Goal: Information Seeking & Learning: Learn about a topic

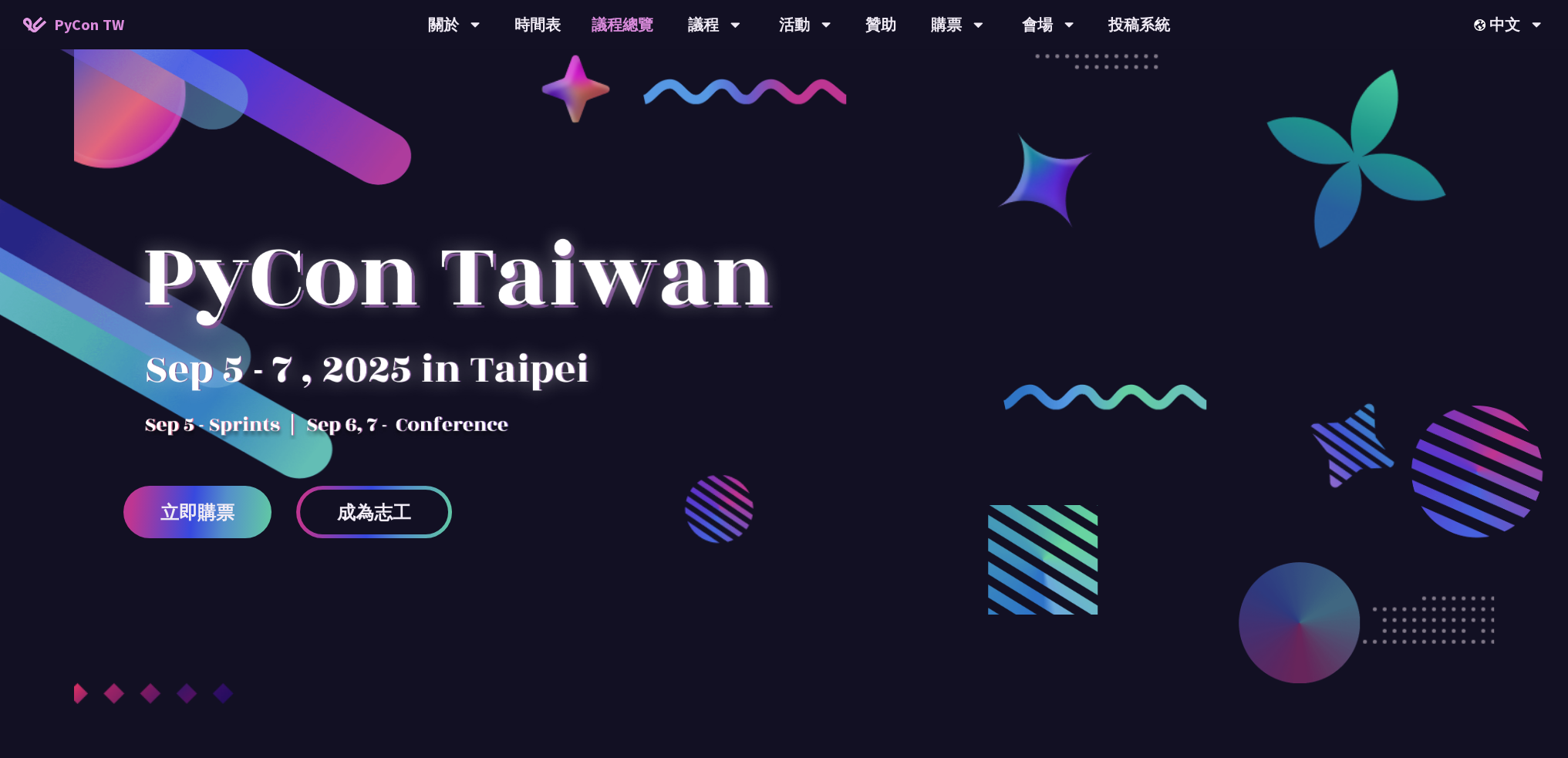
click at [605, 29] on link "議程總覽" at bounding box center [623, 24] width 93 height 49
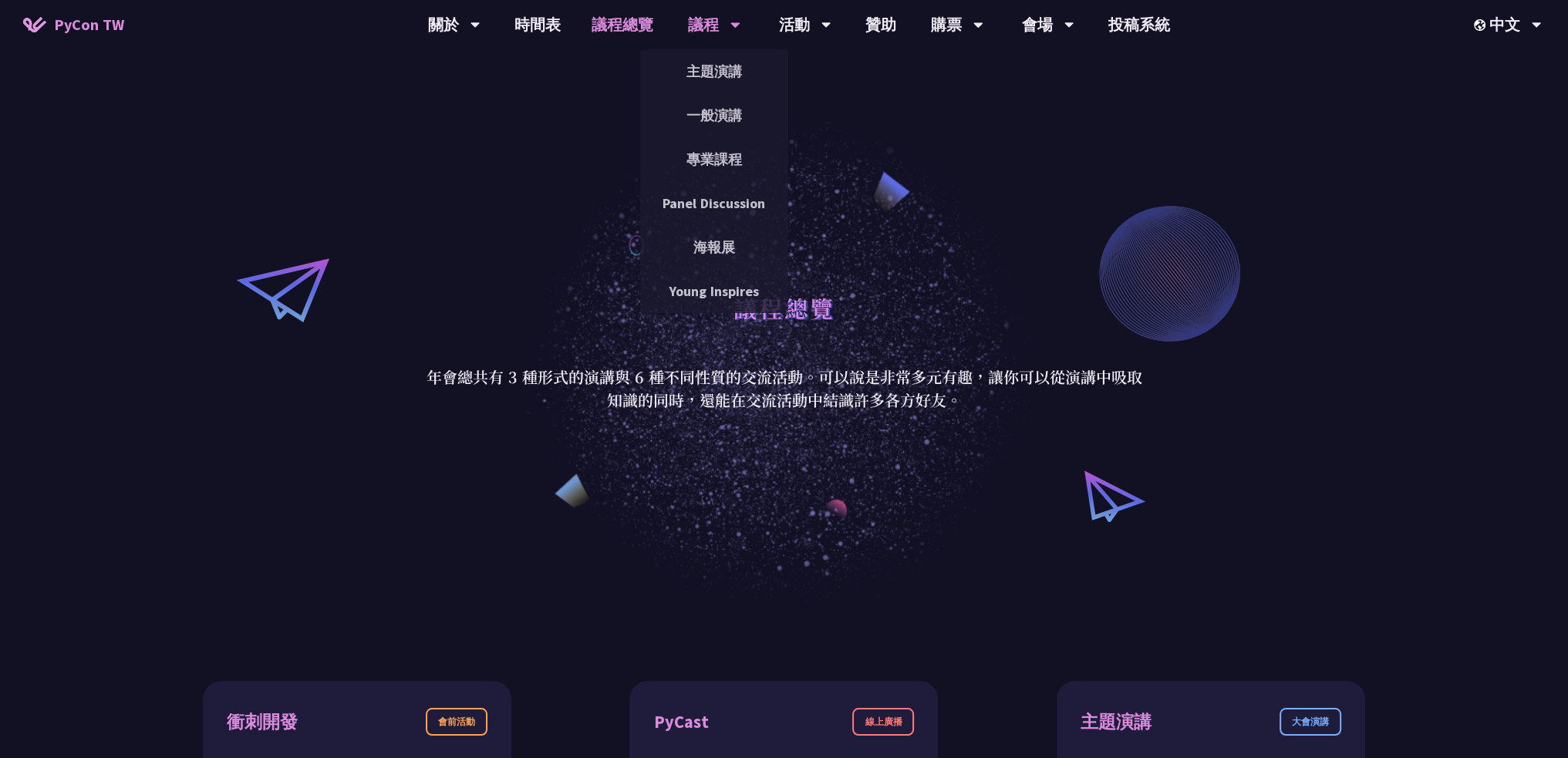
click at [704, 27] on div "議程" at bounding box center [714, 24] width 52 height 49
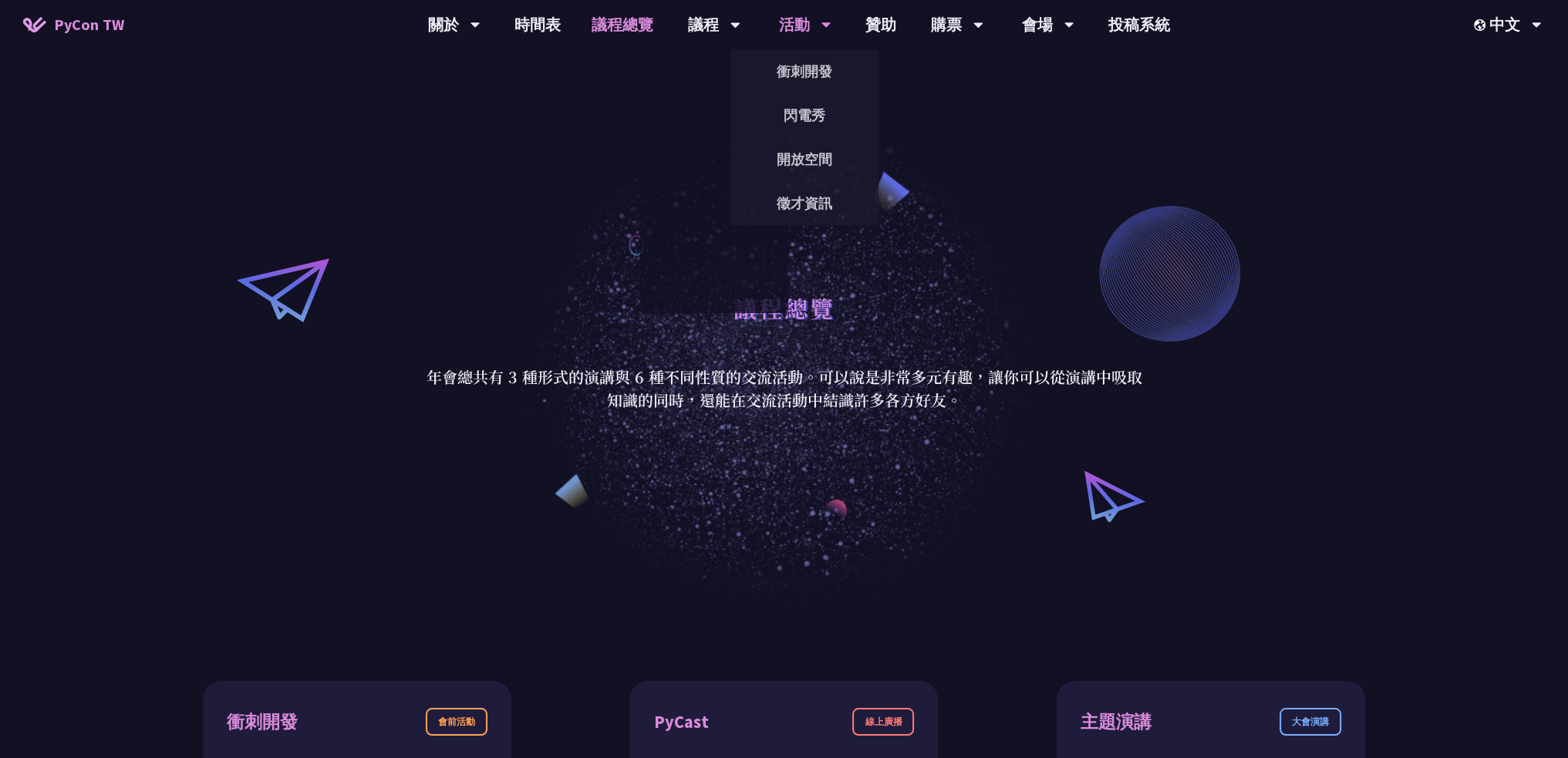
click at [789, 32] on div "活動" at bounding box center [805, 24] width 52 height 49
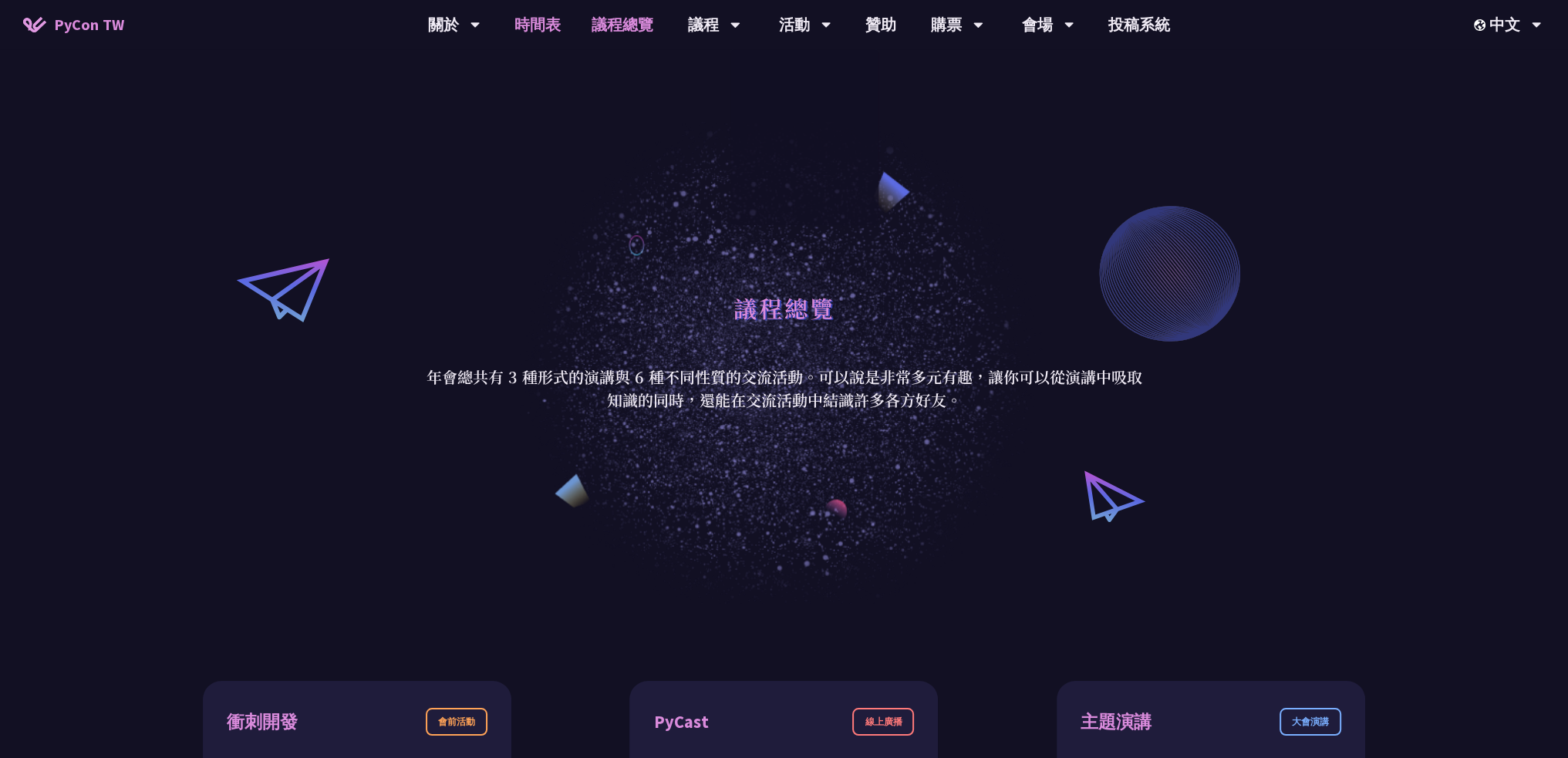
click at [545, 30] on link "時間表" at bounding box center [537, 24] width 77 height 49
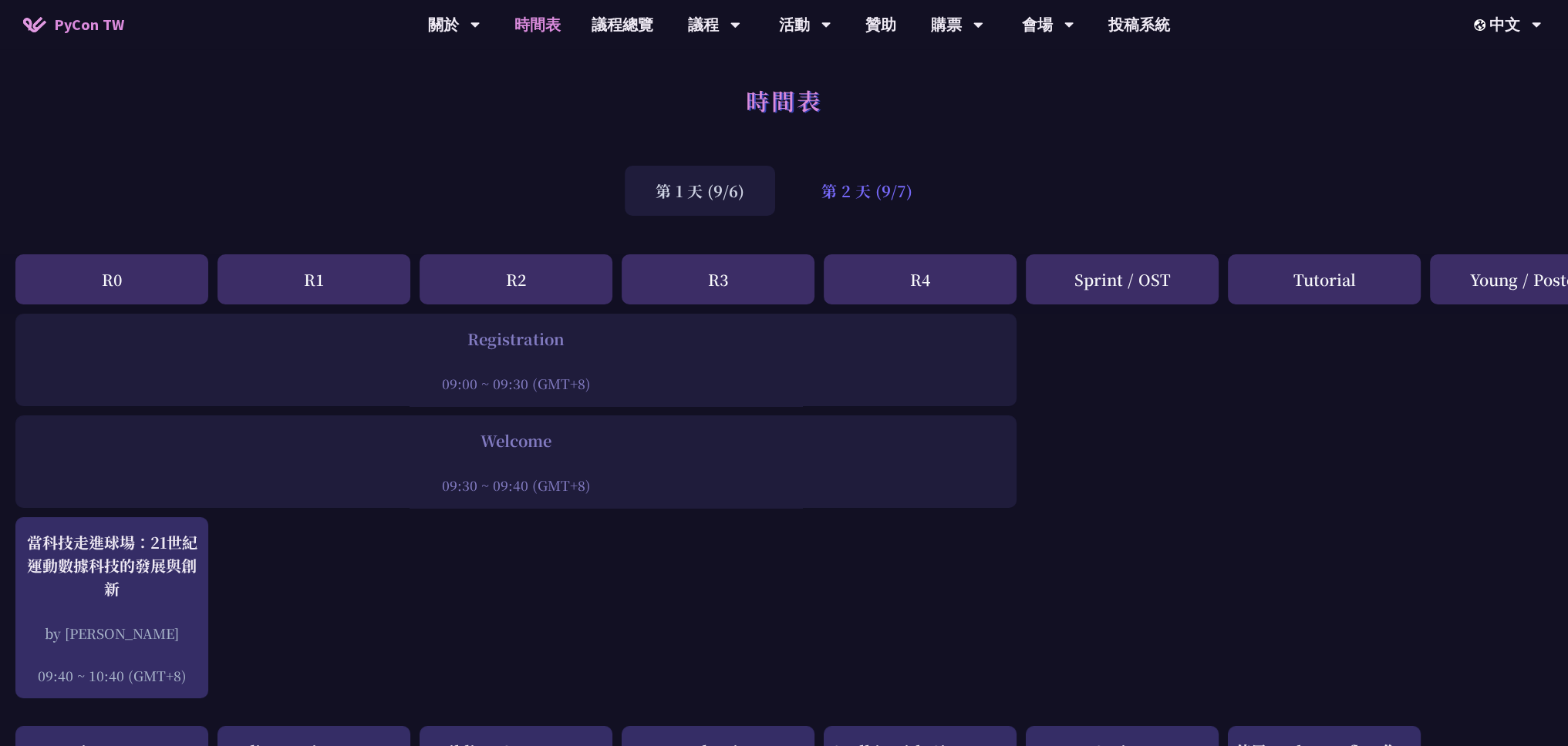
click at [860, 213] on div "第 2 天 (9/7)" at bounding box center [867, 191] width 153 height 50
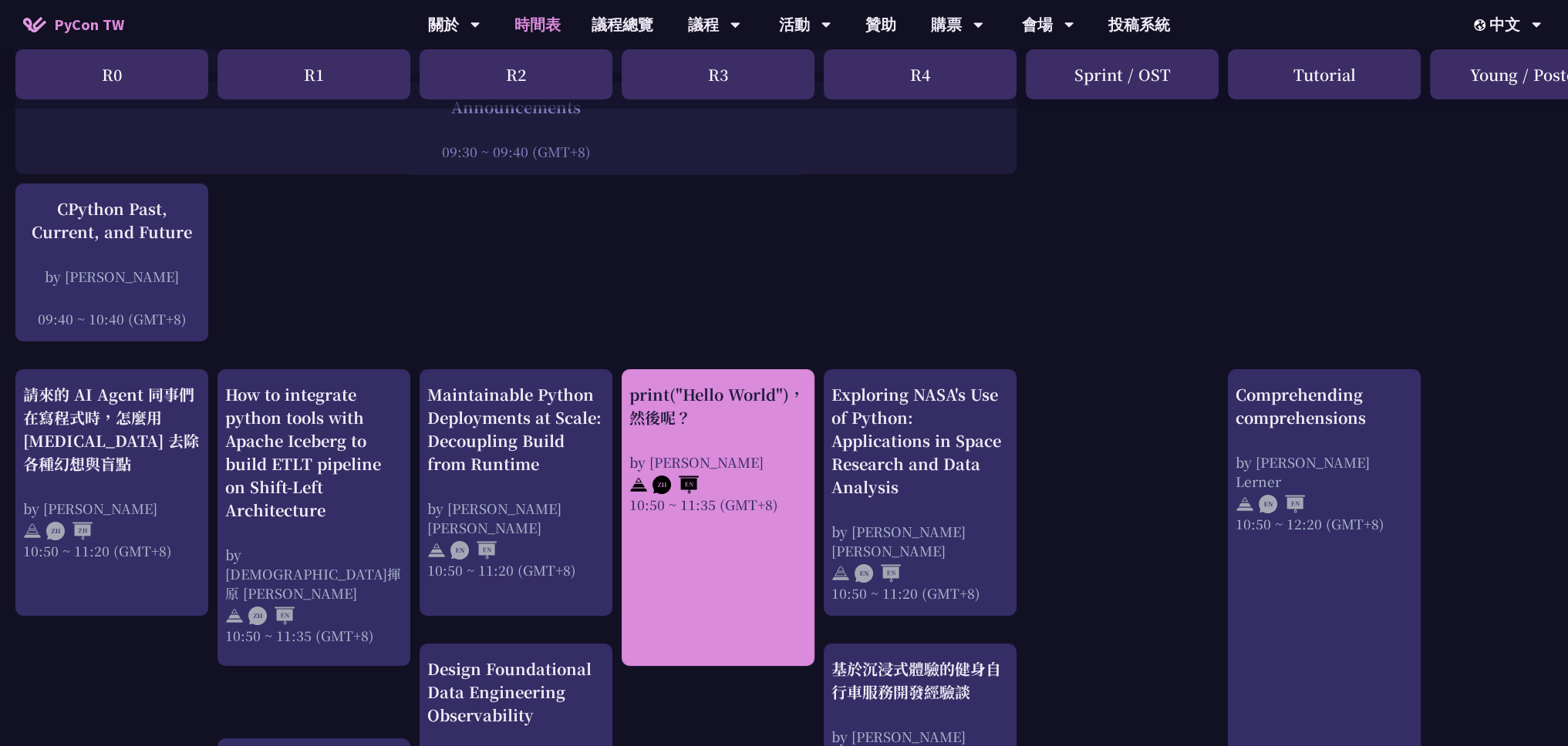
click at [747, 384] on link "print("Hello World")，然後呢？ by [PERSON_NAME] 10:50 ~ 11:35 (GMT+8)" at bounding box center [718, 518] width 178 height 270
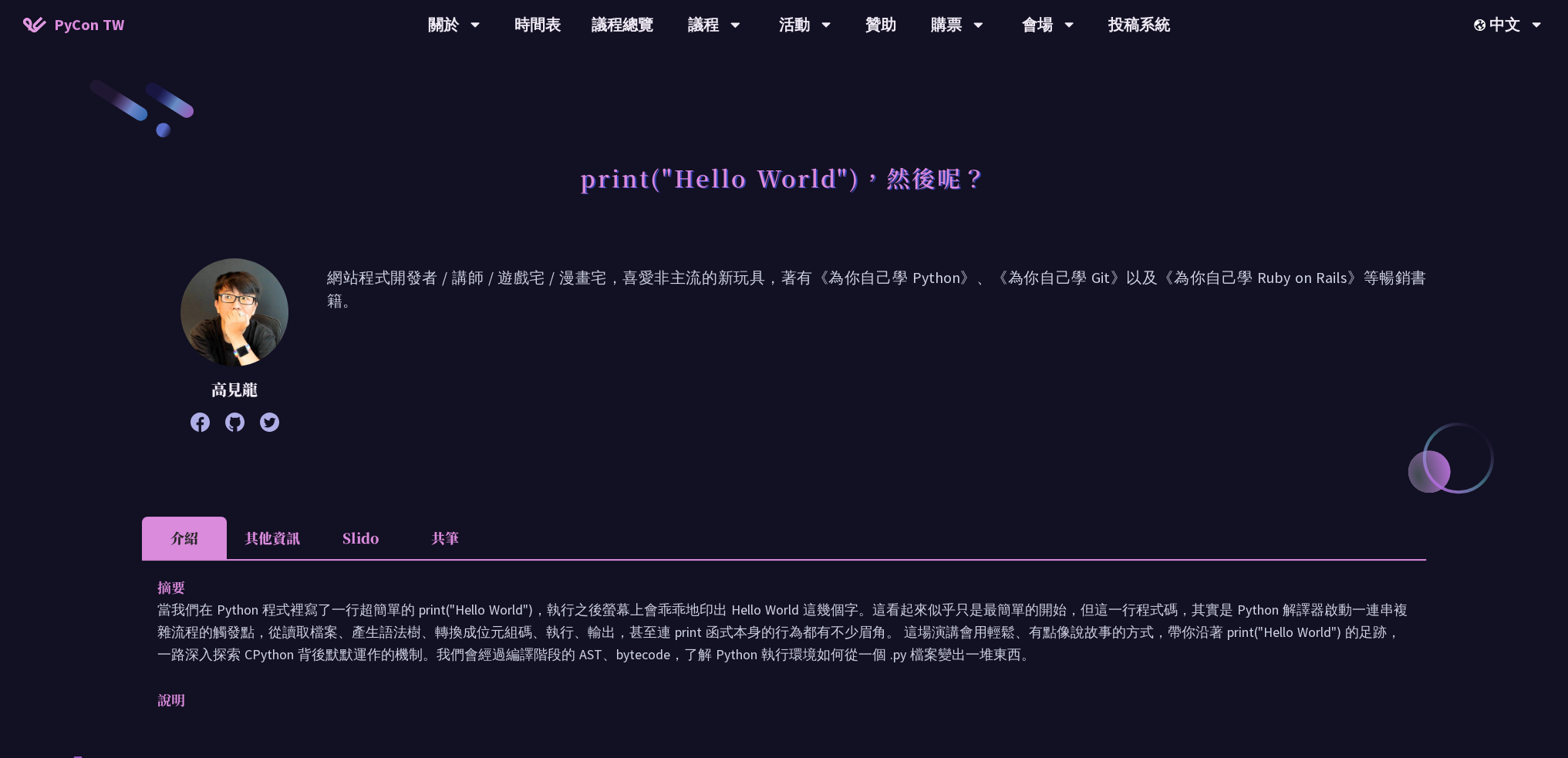
click at [452, 536] on li "共筆" at bounding box center [446, 539] width 85 height 43
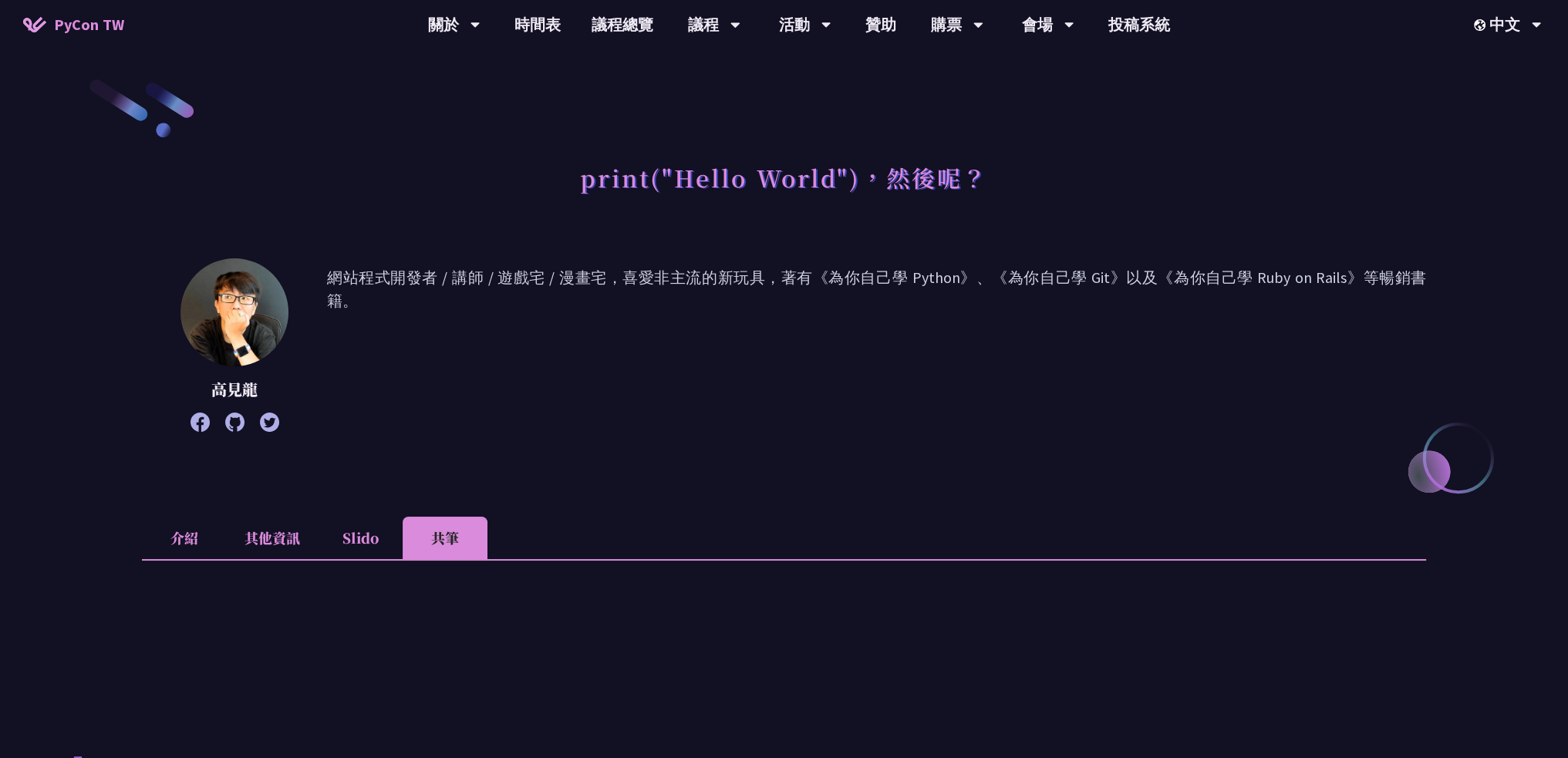
click at [354, 543] on li "Slido" at bounding box center [361, 539] width 85 height 43
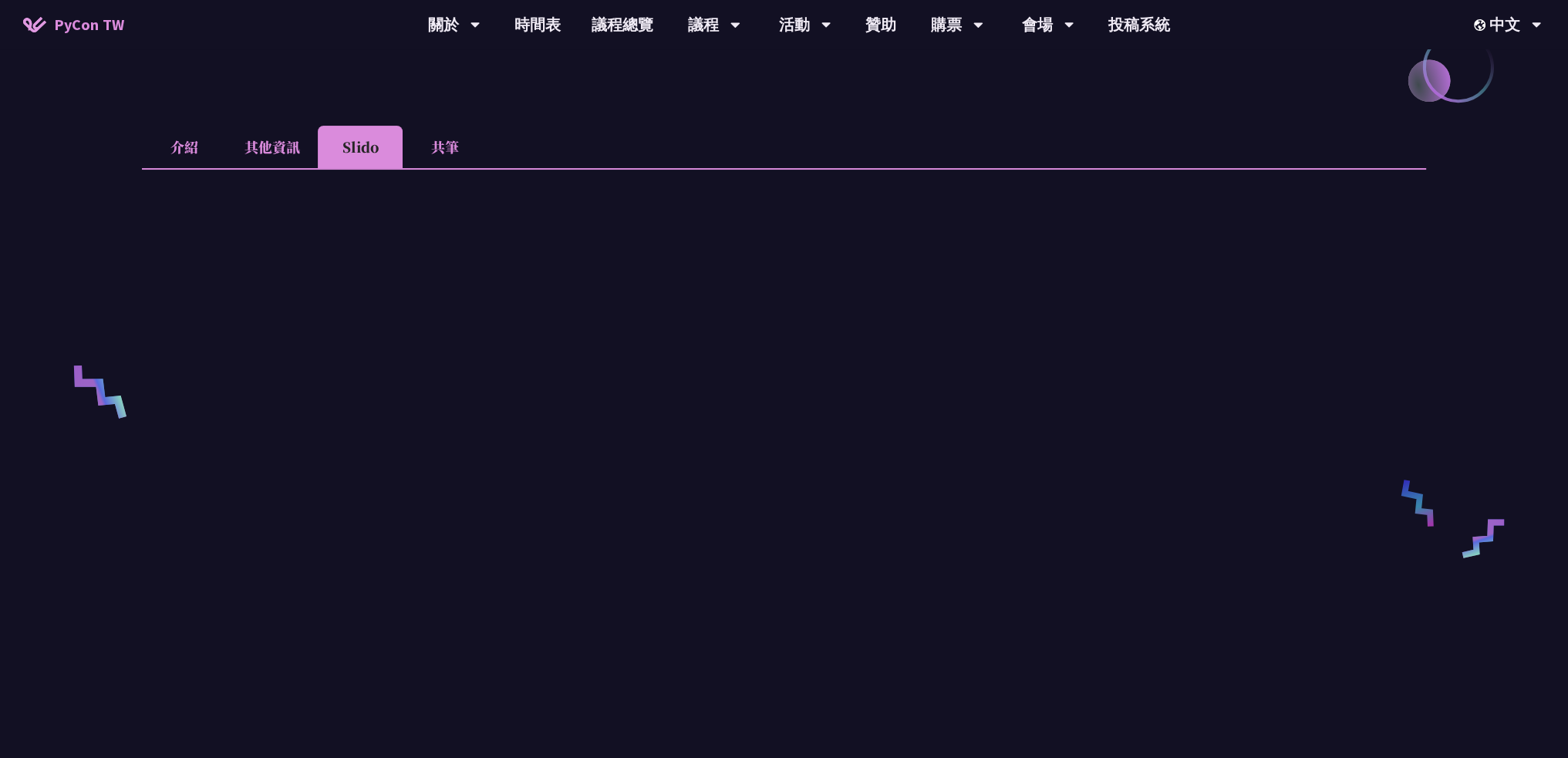
click at [253, 138] on li "其他資訊" at bounding box center [273, 147] width 91 height 43
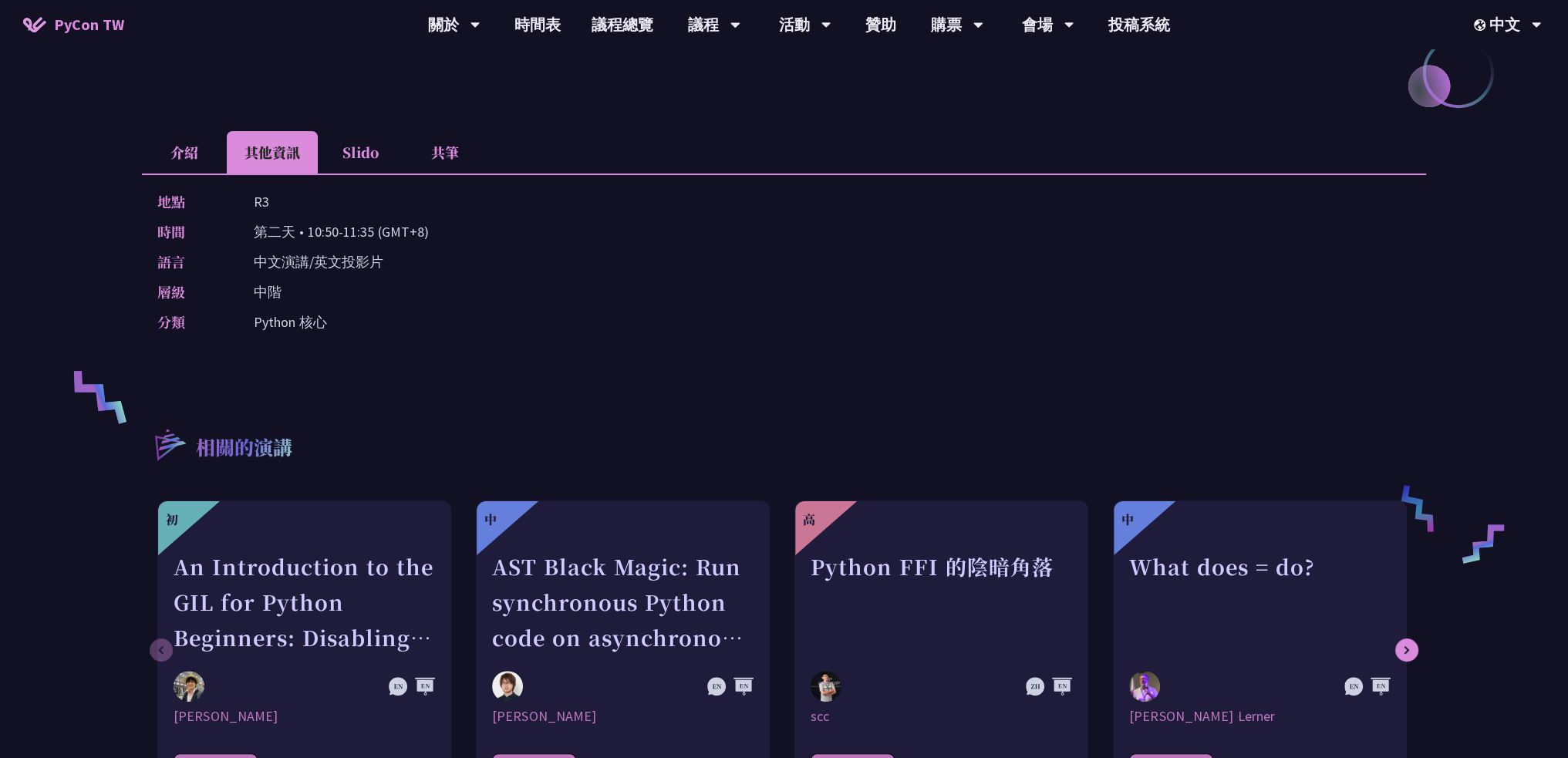
scroll to position [386, 0]
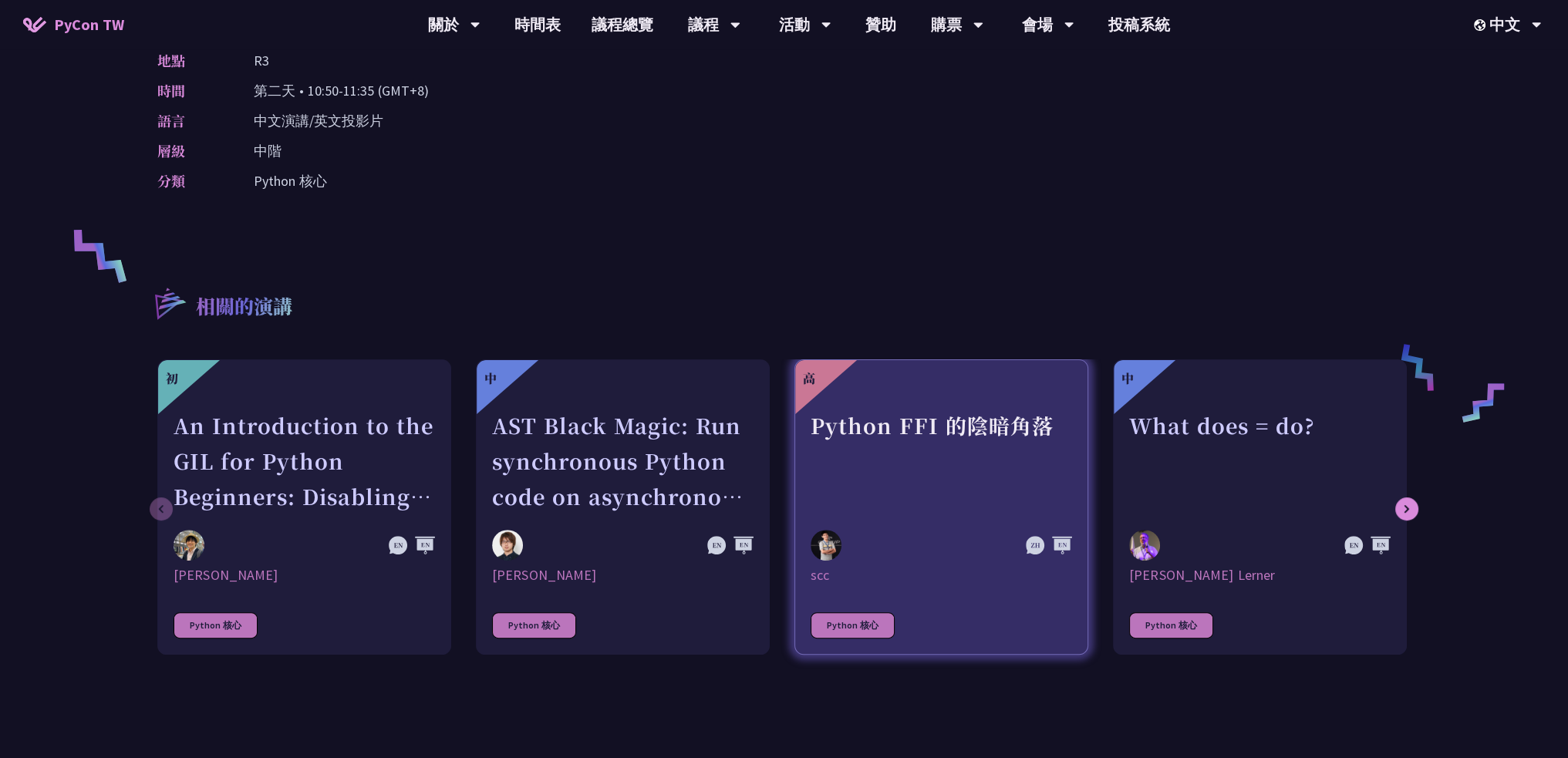
click at [938, 441] on div "Python FFI 的陰暗角落" at bounding box center [942, 461] width 262 height 106
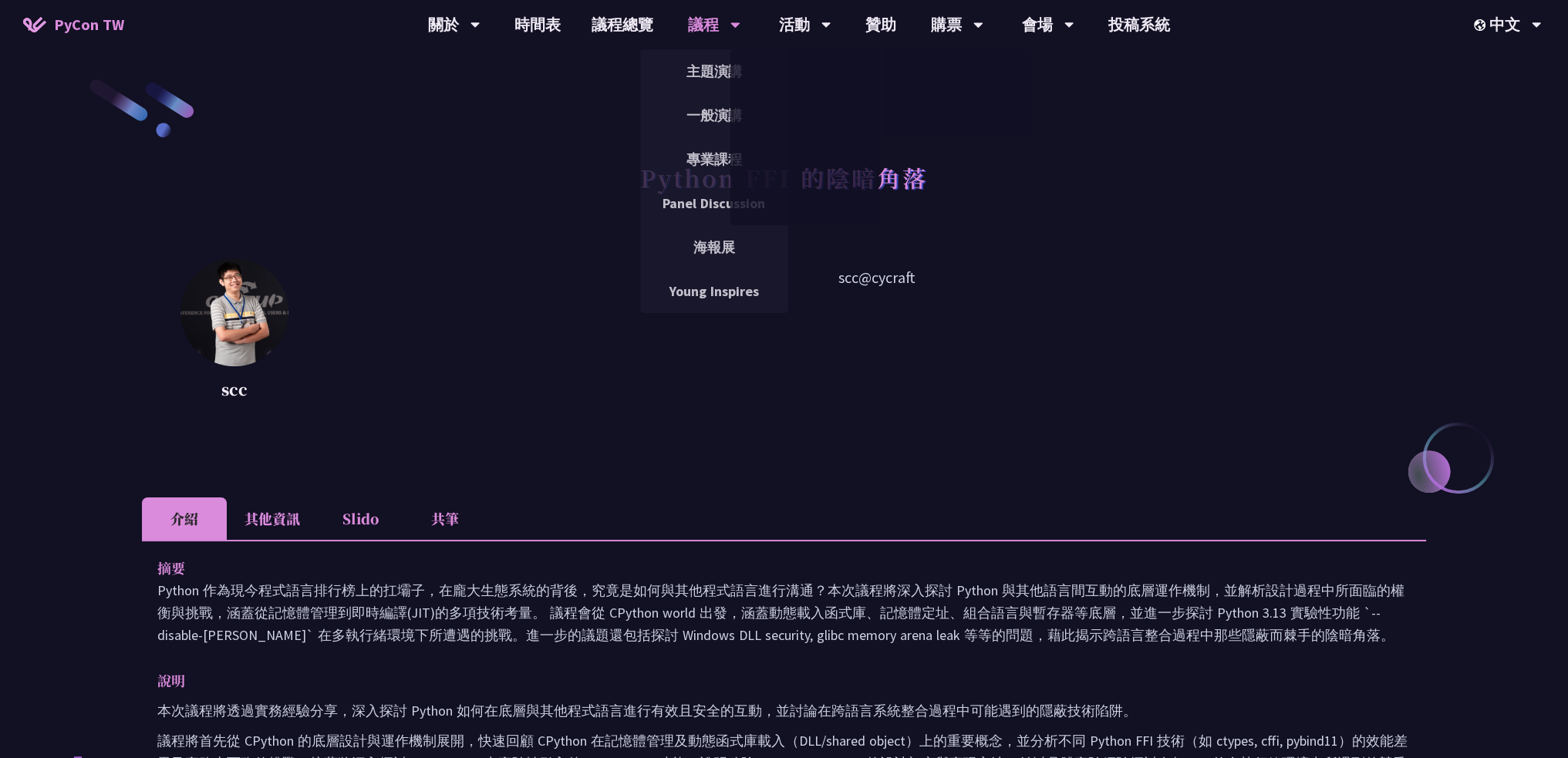
click at [697, 19] on div "議程" at bounding box center [714, 24] width 52 height 49
click at [750, 295] on link "Young Inspires" at bounding box center [713, 291] width 148 height 37
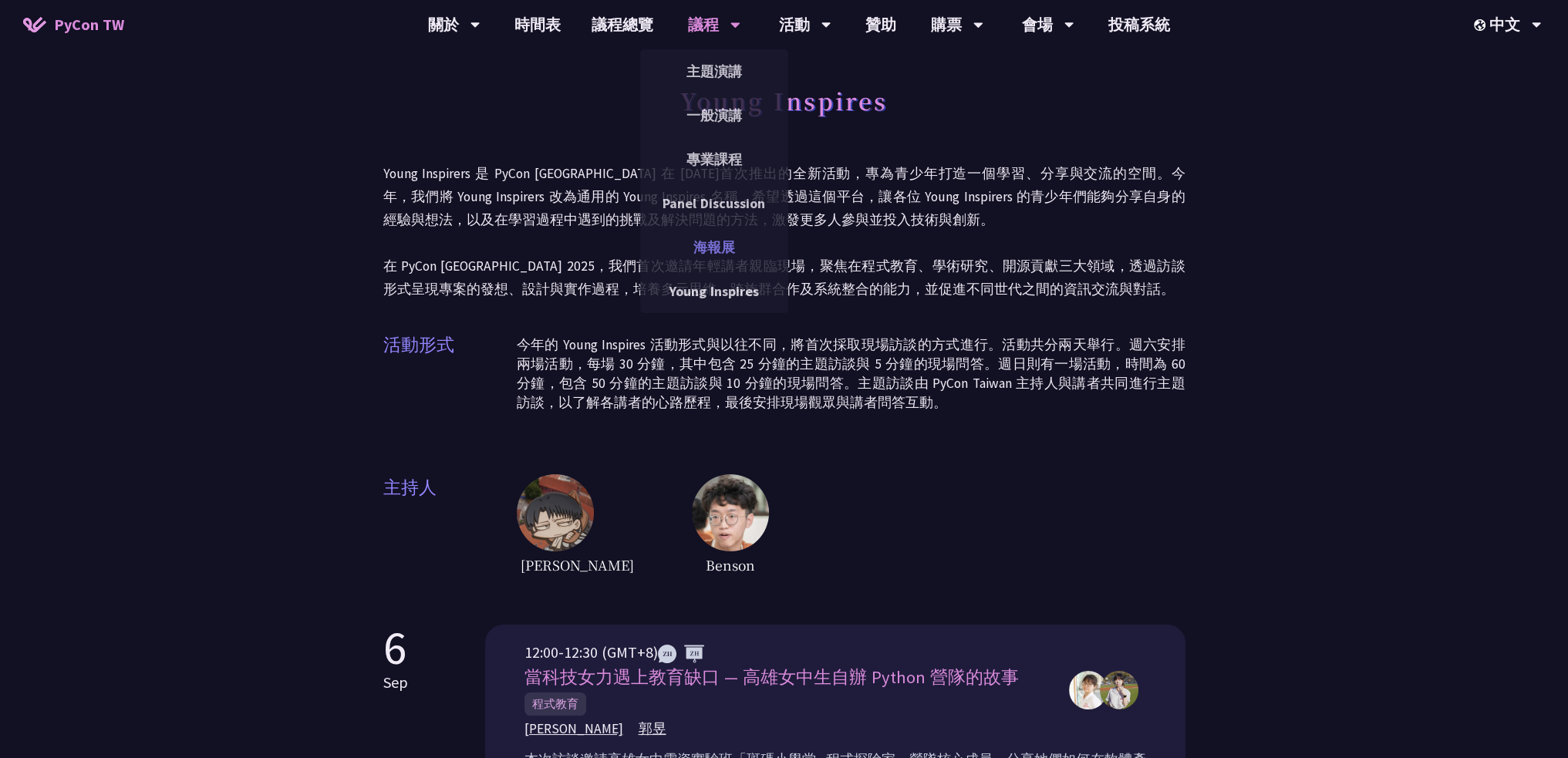
click at [741, 234] on link "海報展" at bounding box center [713, 248] width 148 height 37
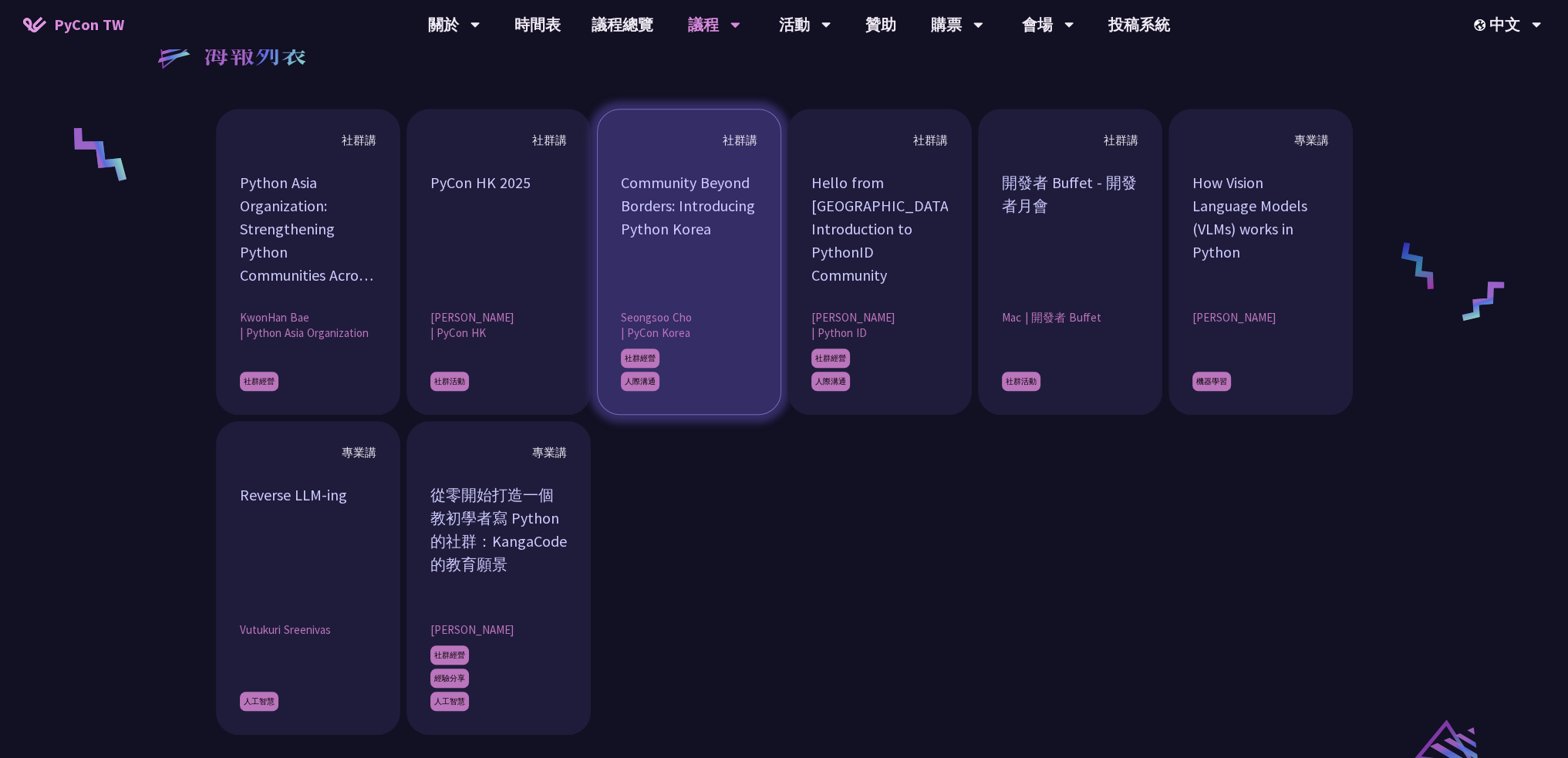
scroll to position [1234, 0]
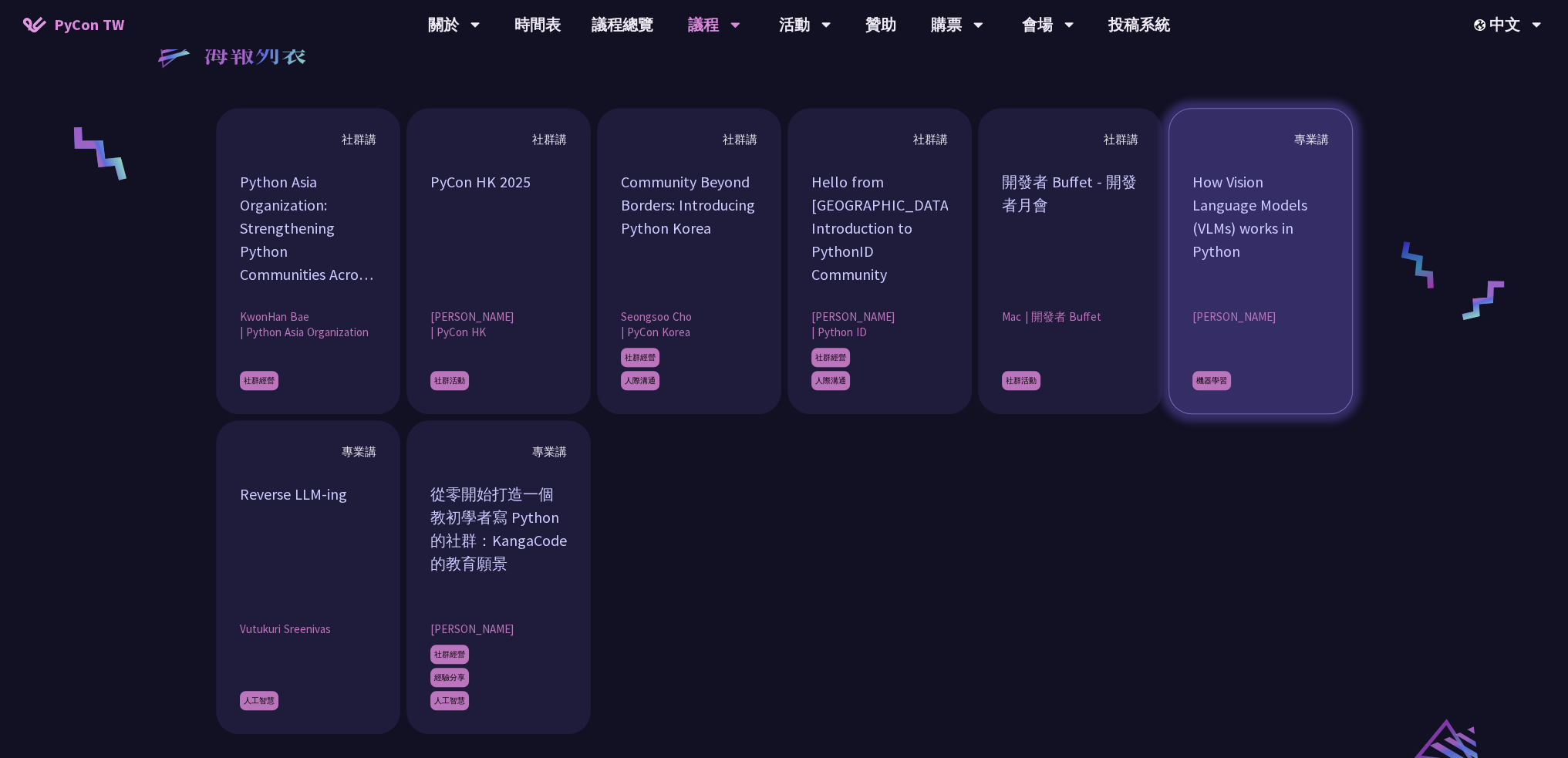
click at [1313, 275] on div "How Vision Language Models (VLMs) works in Python" at bounding box center [1261, 228] width 136 height 116
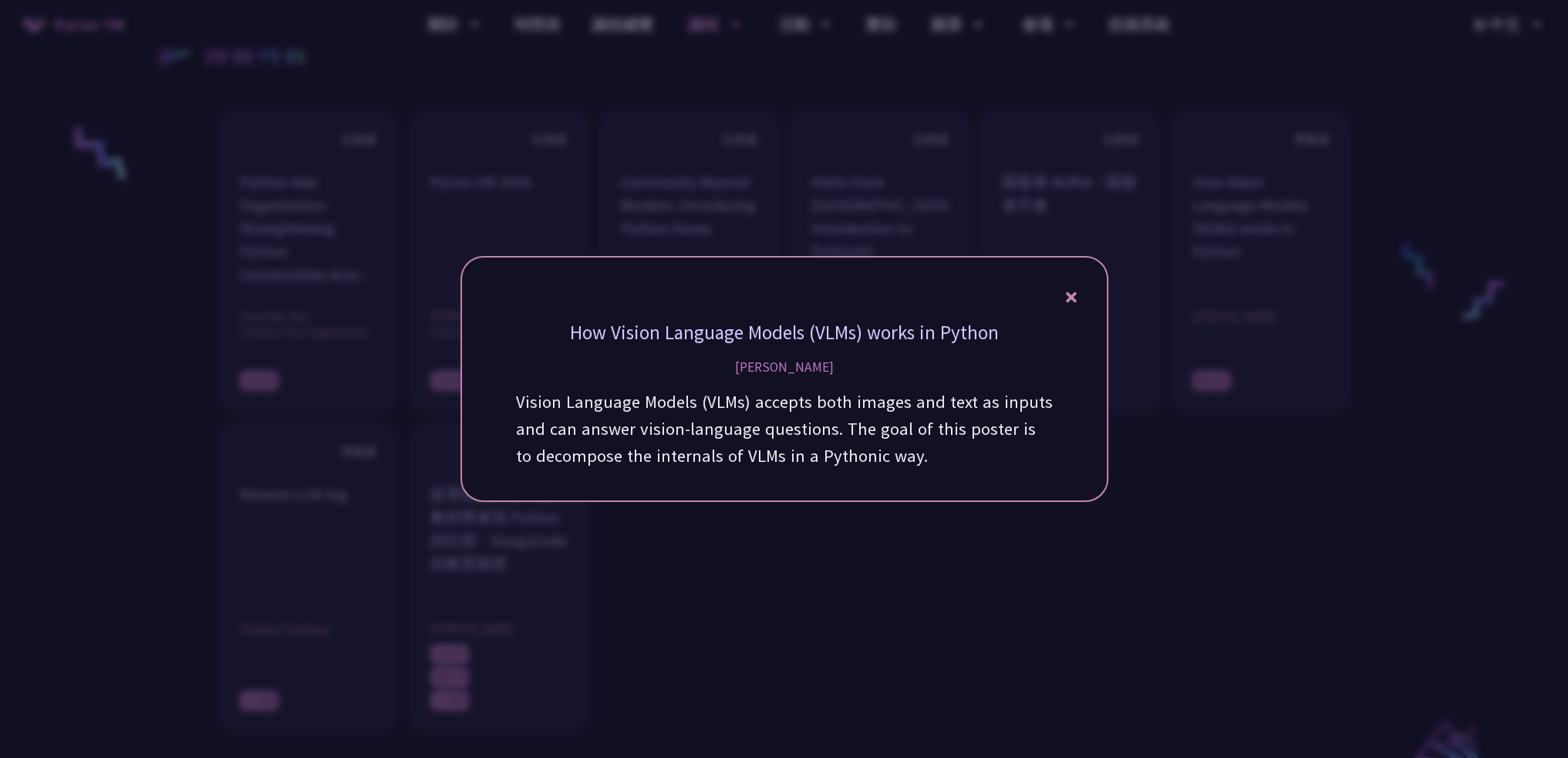
click at [1256, 540] on div at bounding box center [784, 379] width 1568 height 758
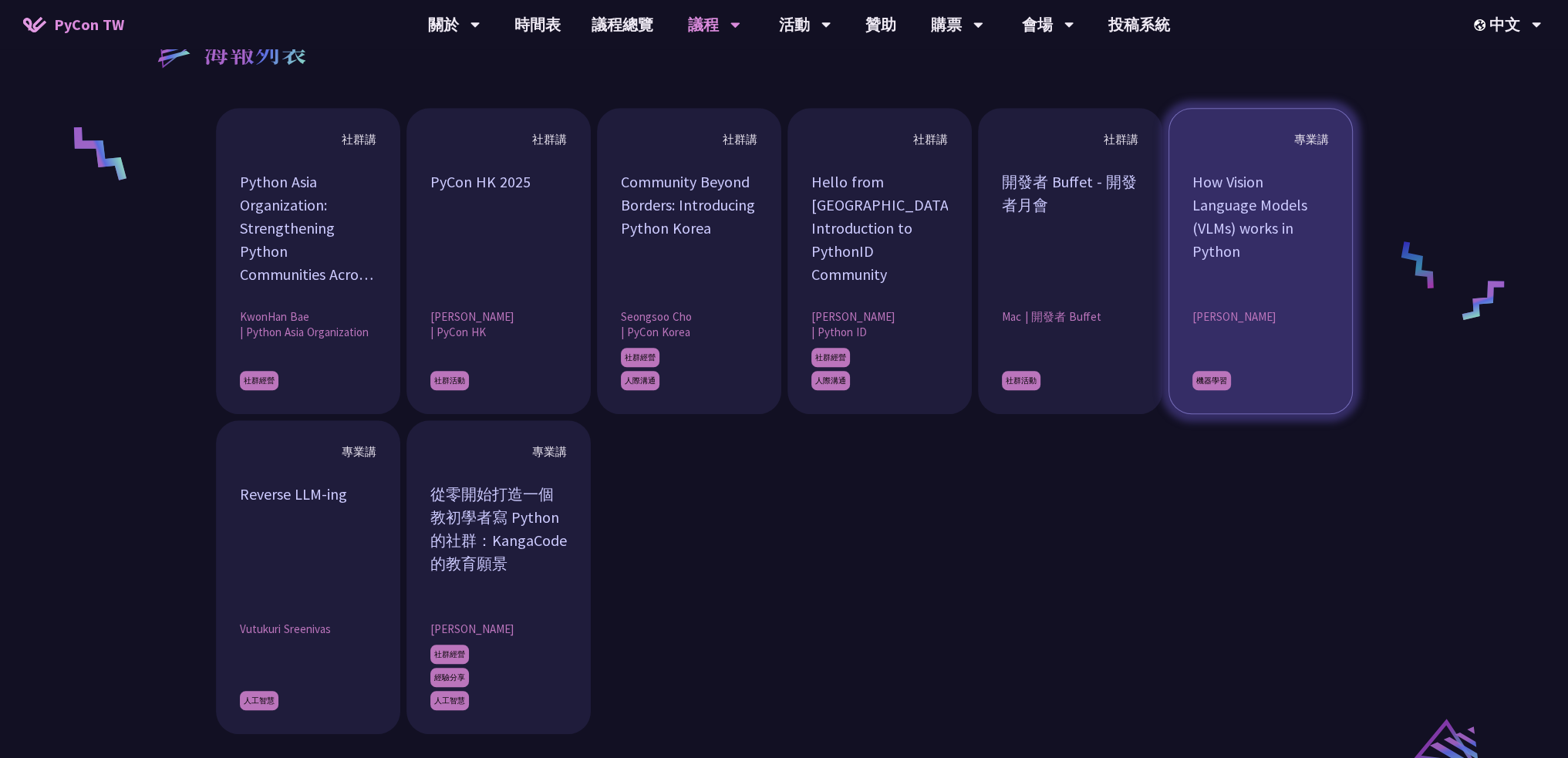
click at [1205, 372] on span "機器學習" at bounding box center [1212, 381] width 39 height 19
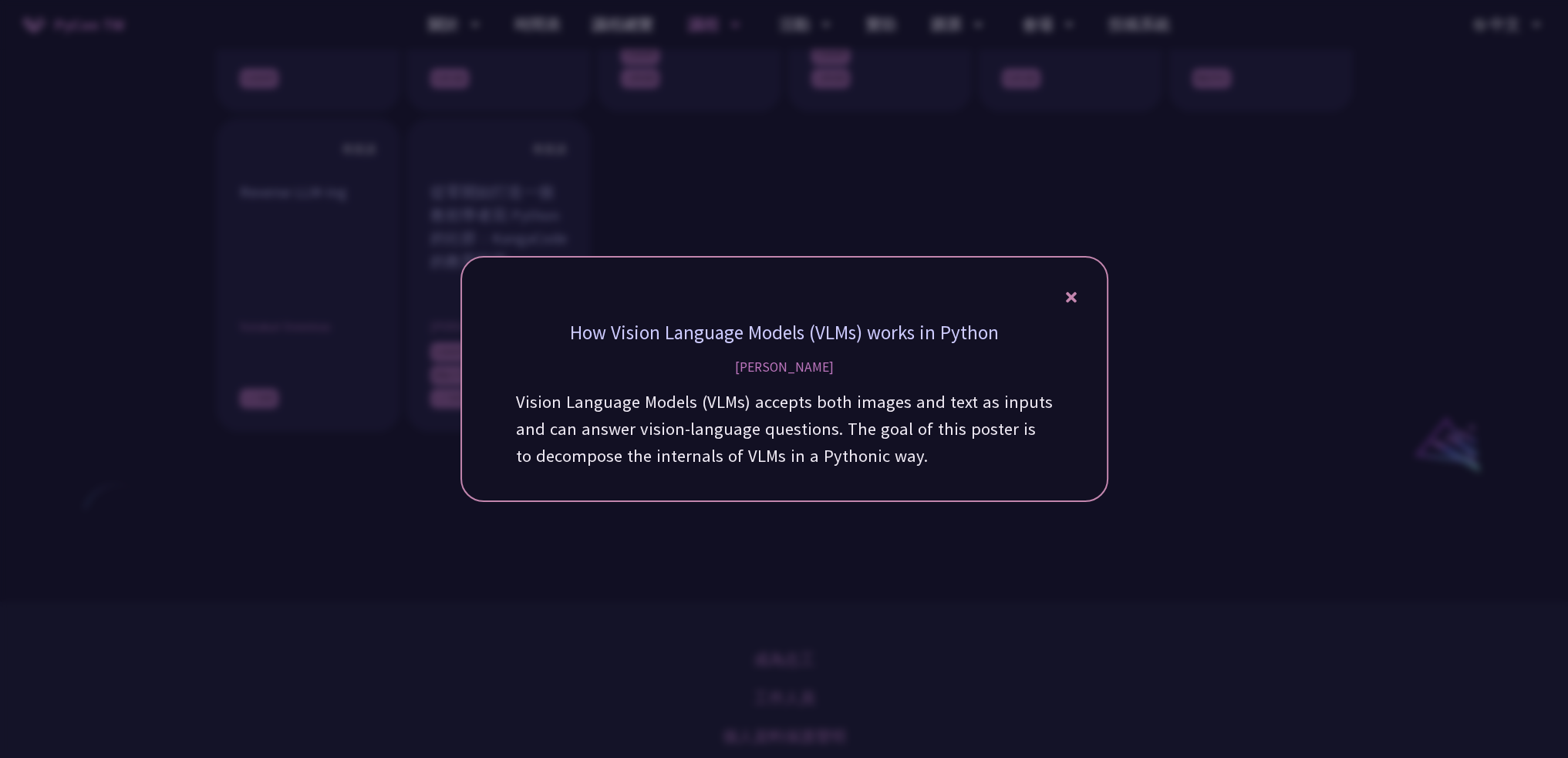
scroll to position [1537, 0]
click at [1074, 304] on icon at bounding box center [1071, 298] width 11 height 19
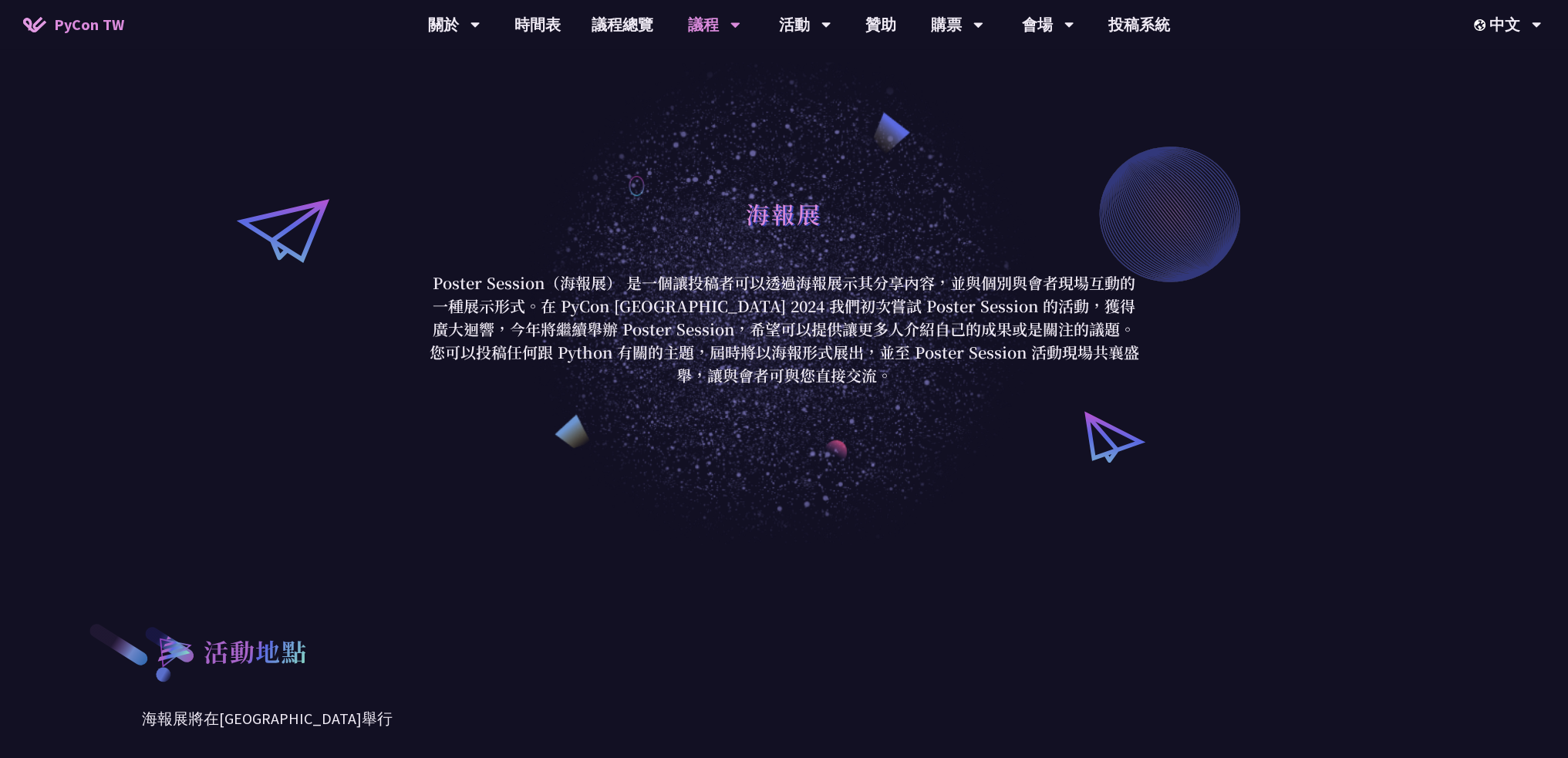
scroll to position [0, 0]
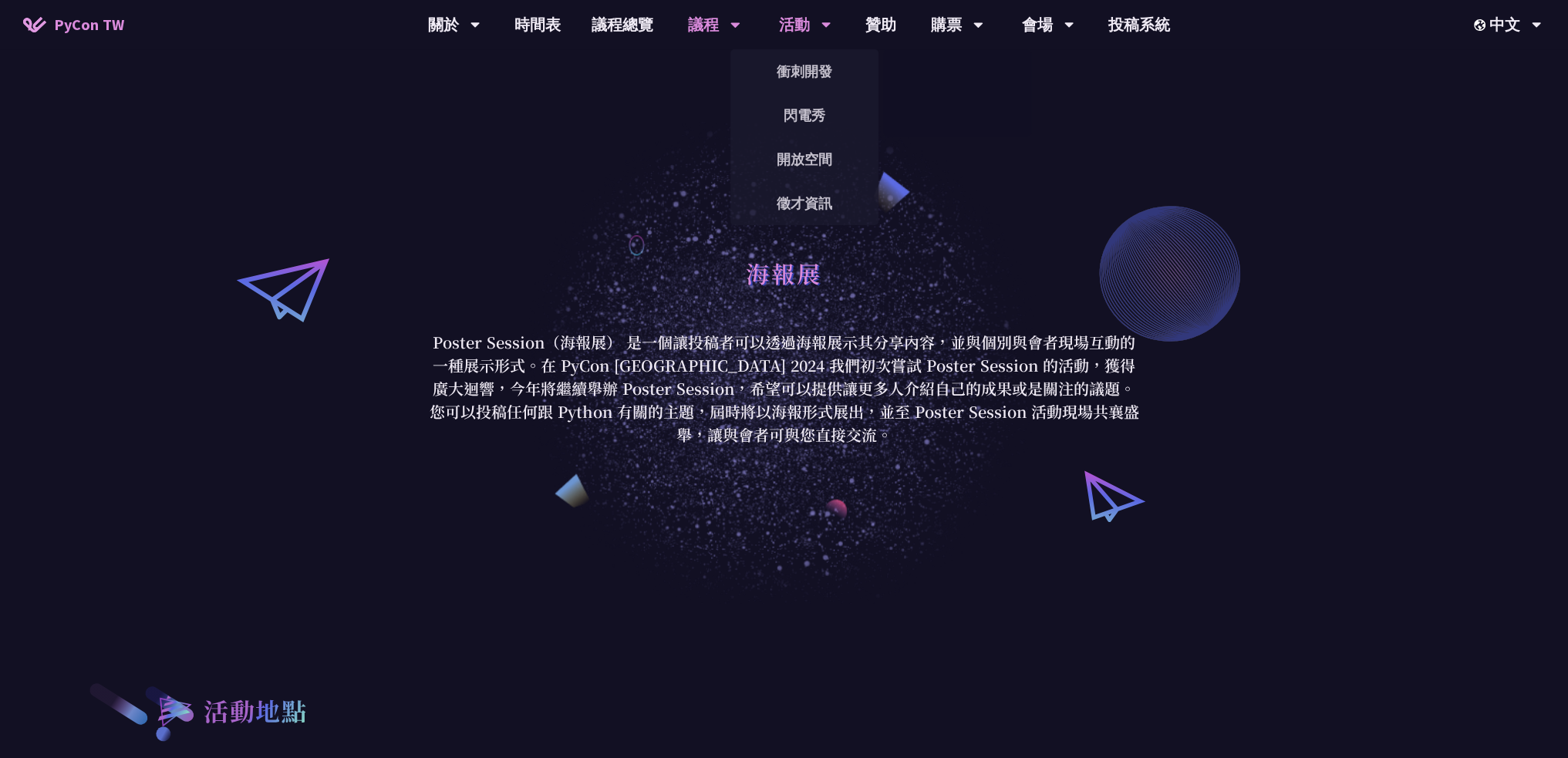
click at [799, 14] on div "活動" at bounding box center [805, 24] width 52 height 49
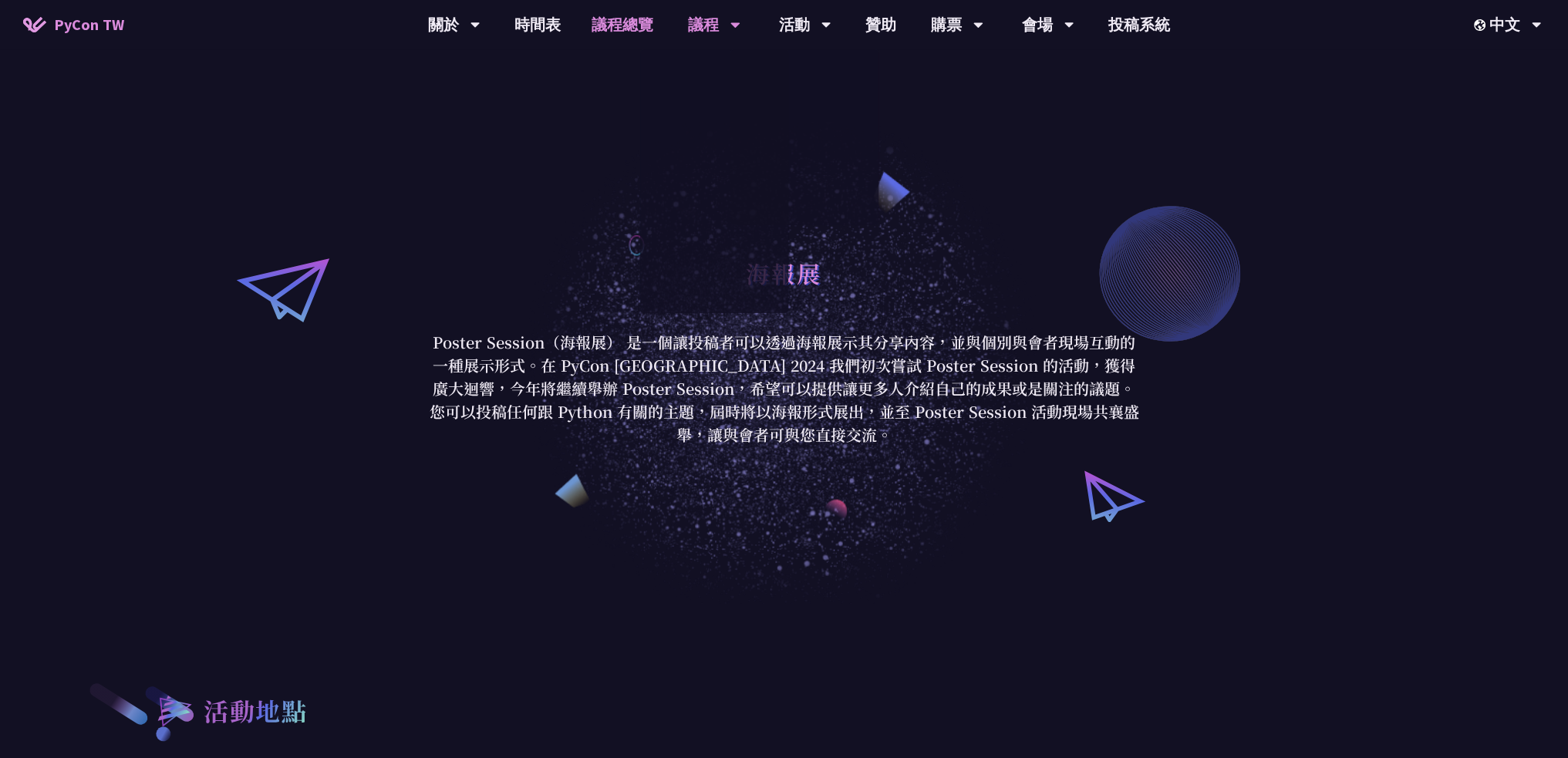
click at [609, 26] on link "議程總覽" at bounding box center [623, 24] width 93 height 49
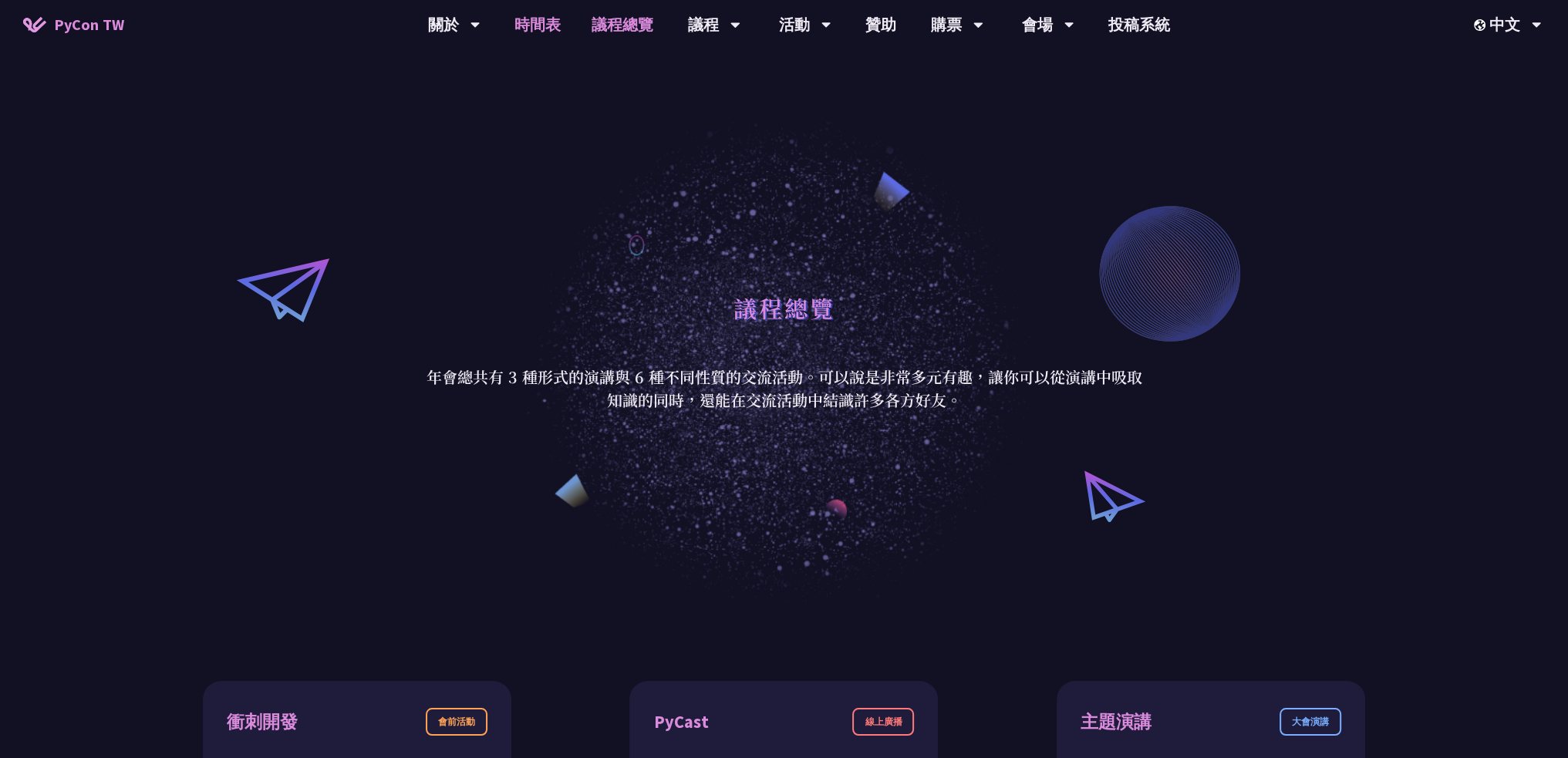
click at [519, 27] on link "時間表" at bounding box center [537, 24] width 77 height 49
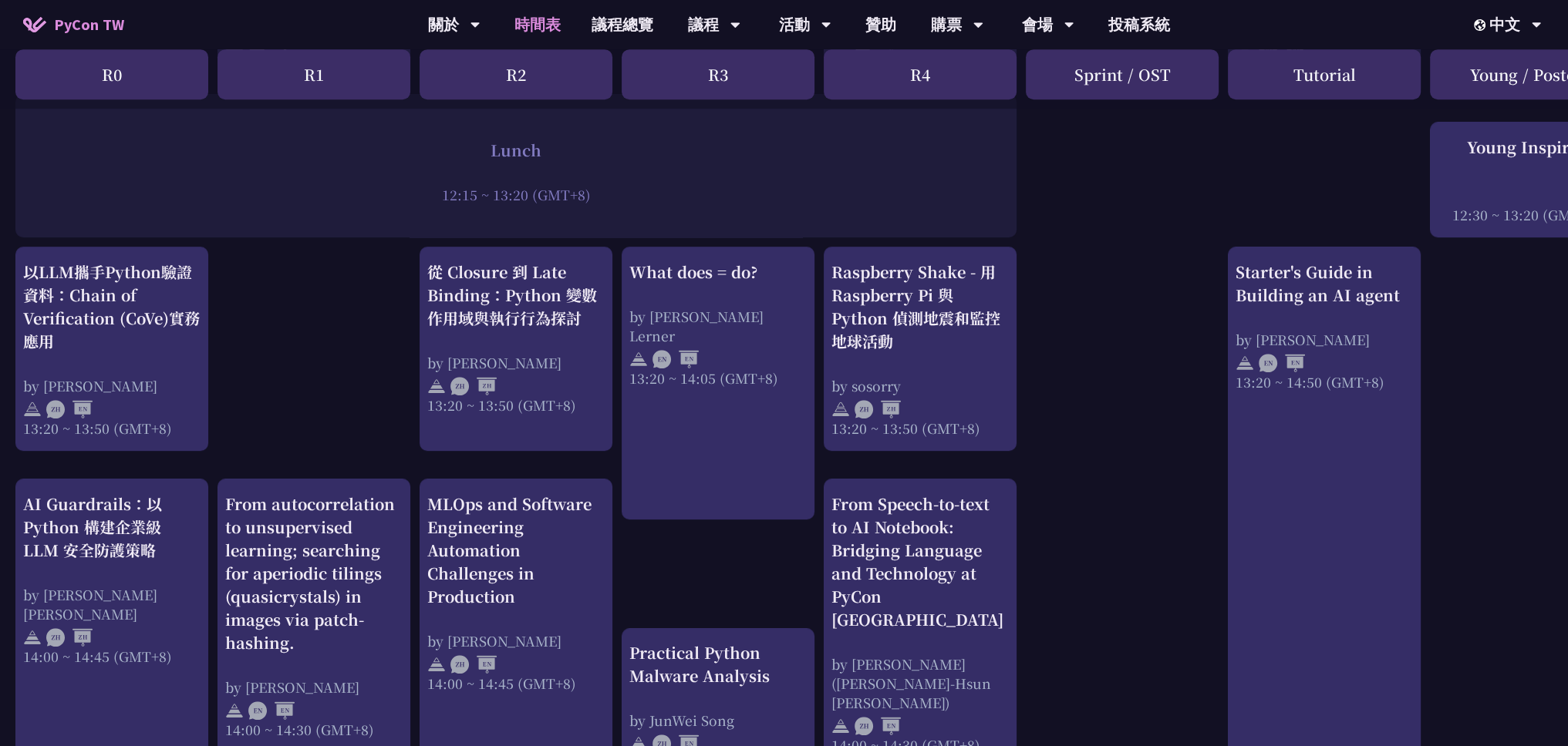
scroll to position [1215, 0]
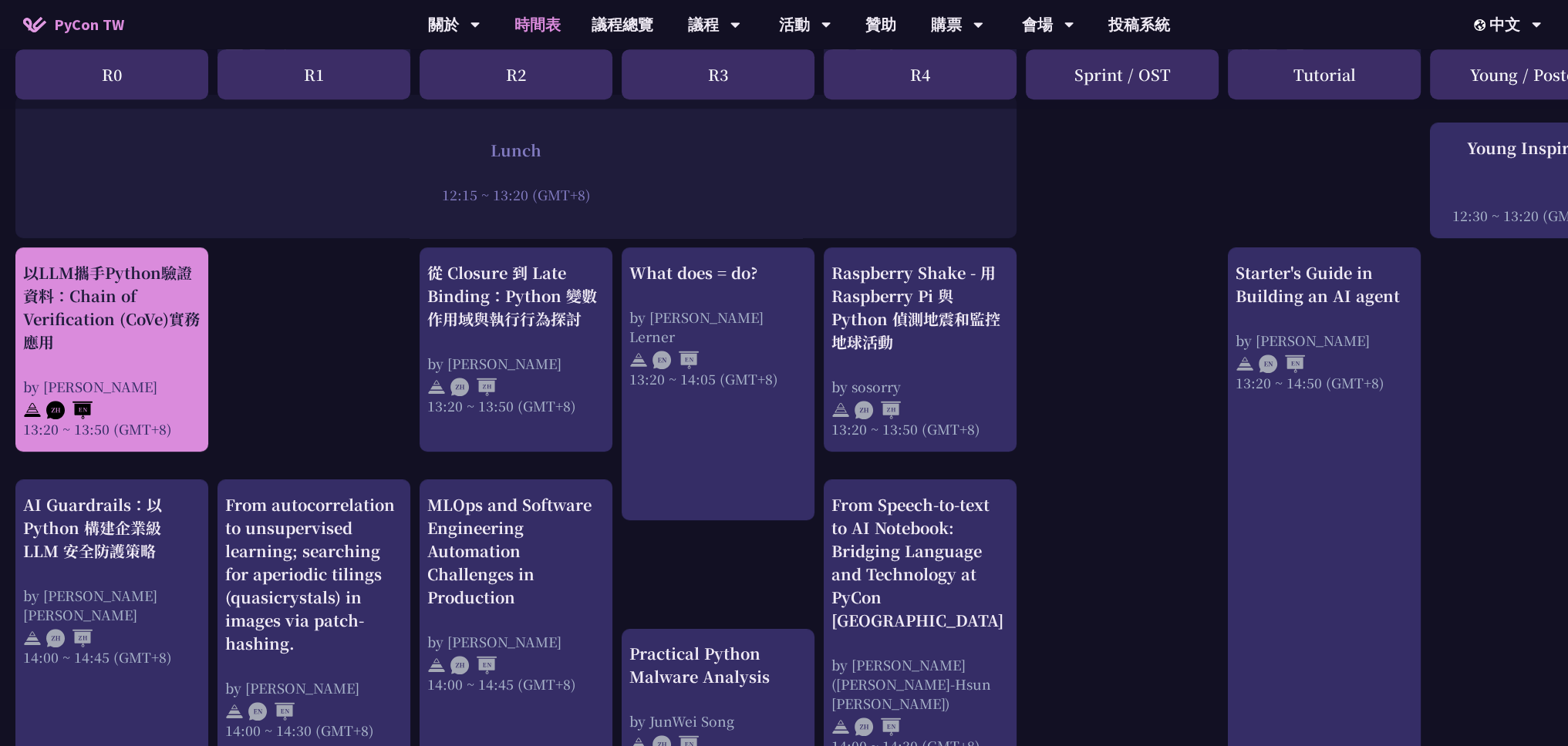
click at [139, 367] on div "以LLM攜手Python驗證資料：Chain of Verification (CoVe)實務應用 by [PERSON_NAME] 13:20 ~ 13:5…" at bounding box center [112, 351] width 178 height 178
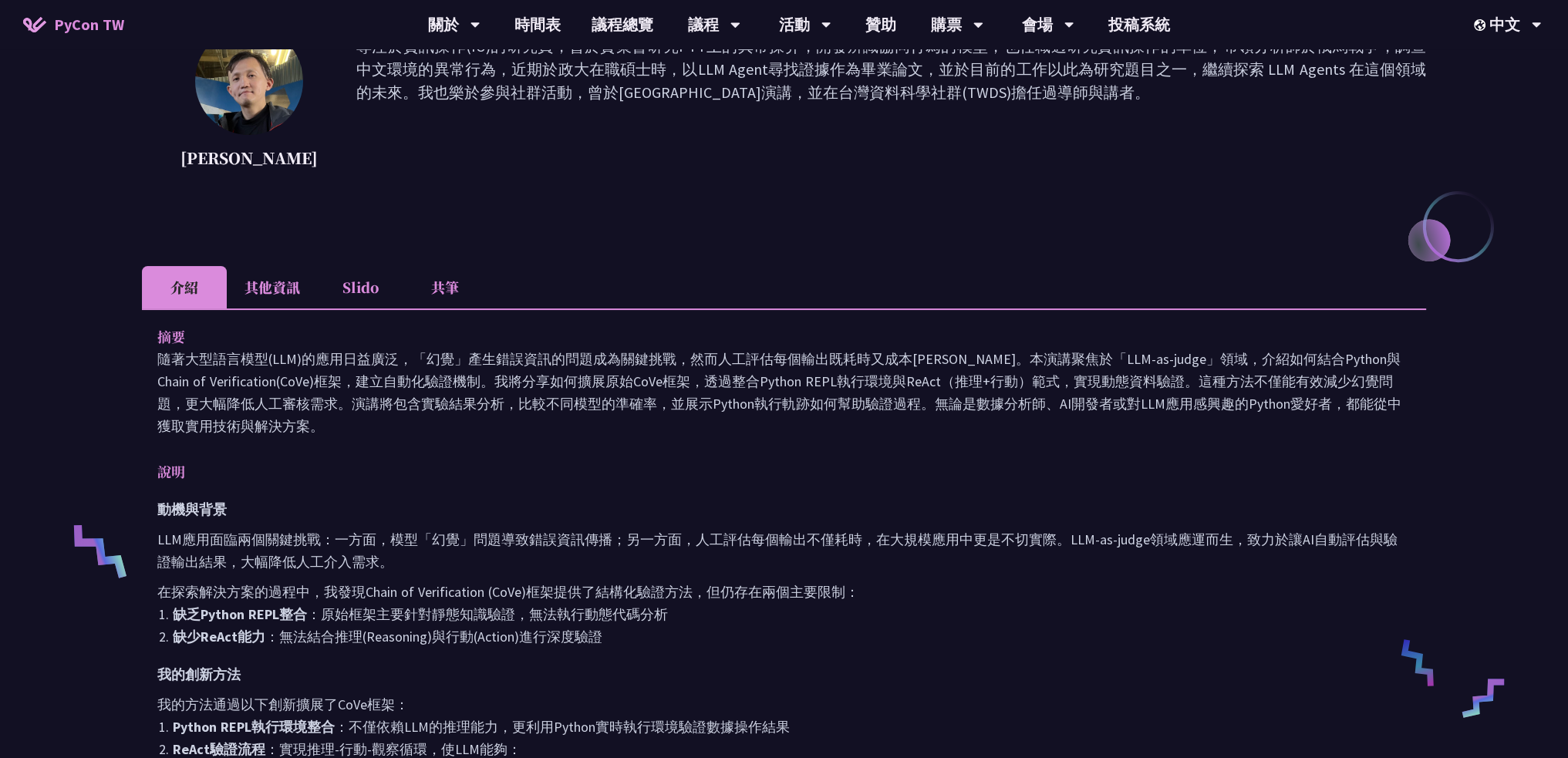
scroll to position [231, 0]
click at [269, 286] on li "其他資訊" at bounding box center [273, 287] width 91 height 43
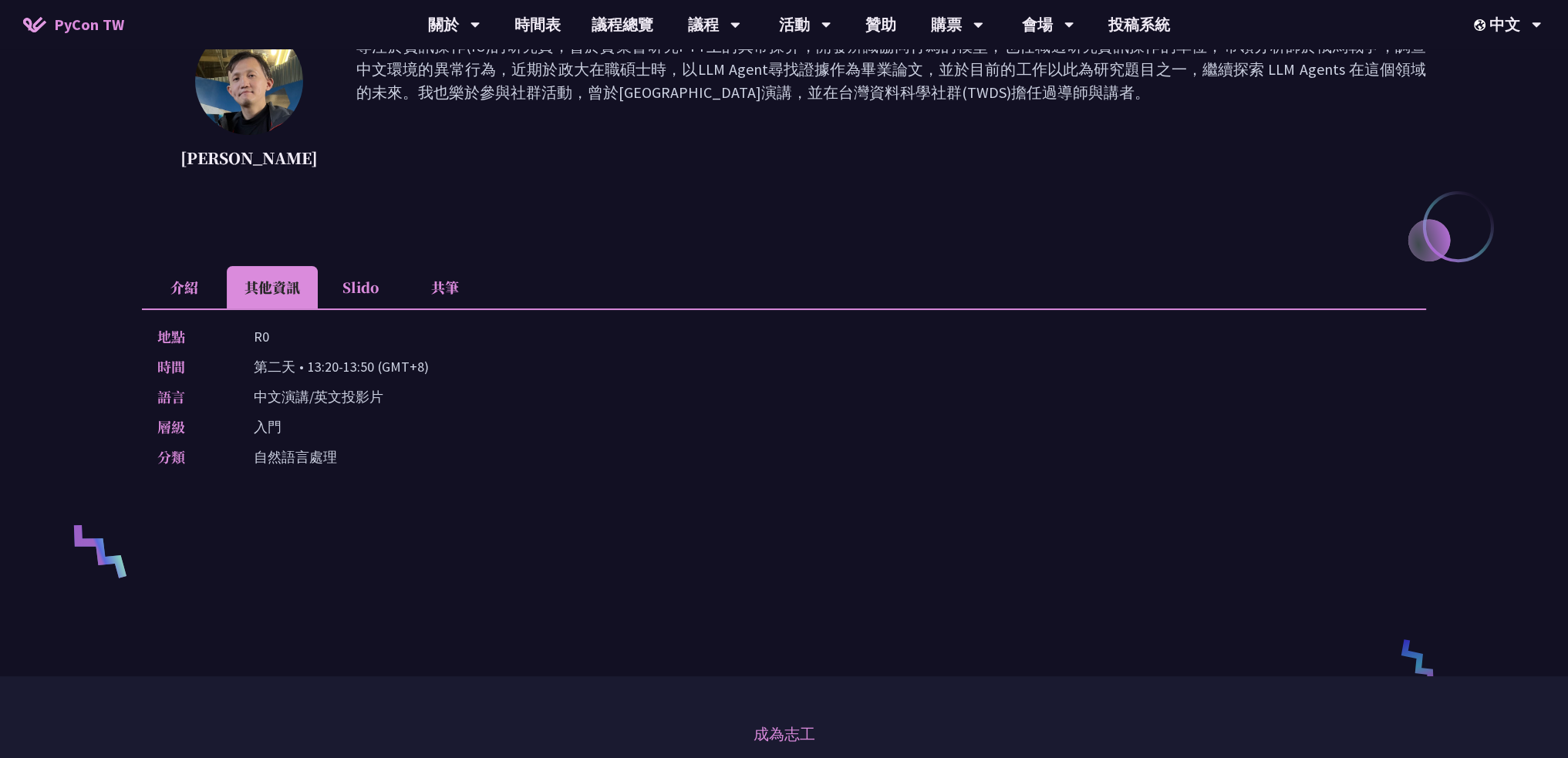
click at [363, 284] on li "Slido" at bounding box center [361, 287] width 85 height 43
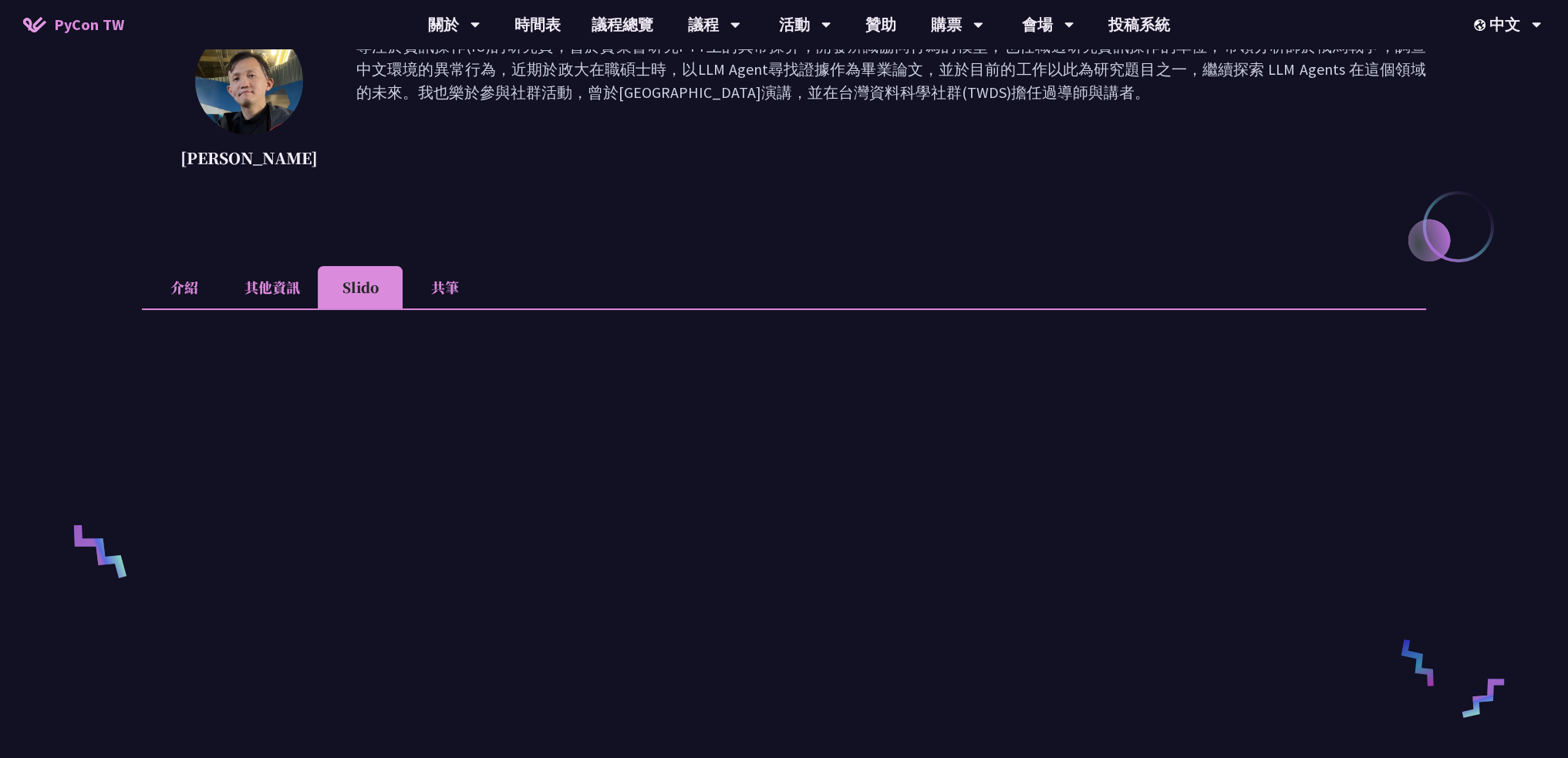
click at [441, 280] on li "共筆" at bounding box center [446, 287] width 85 height 43
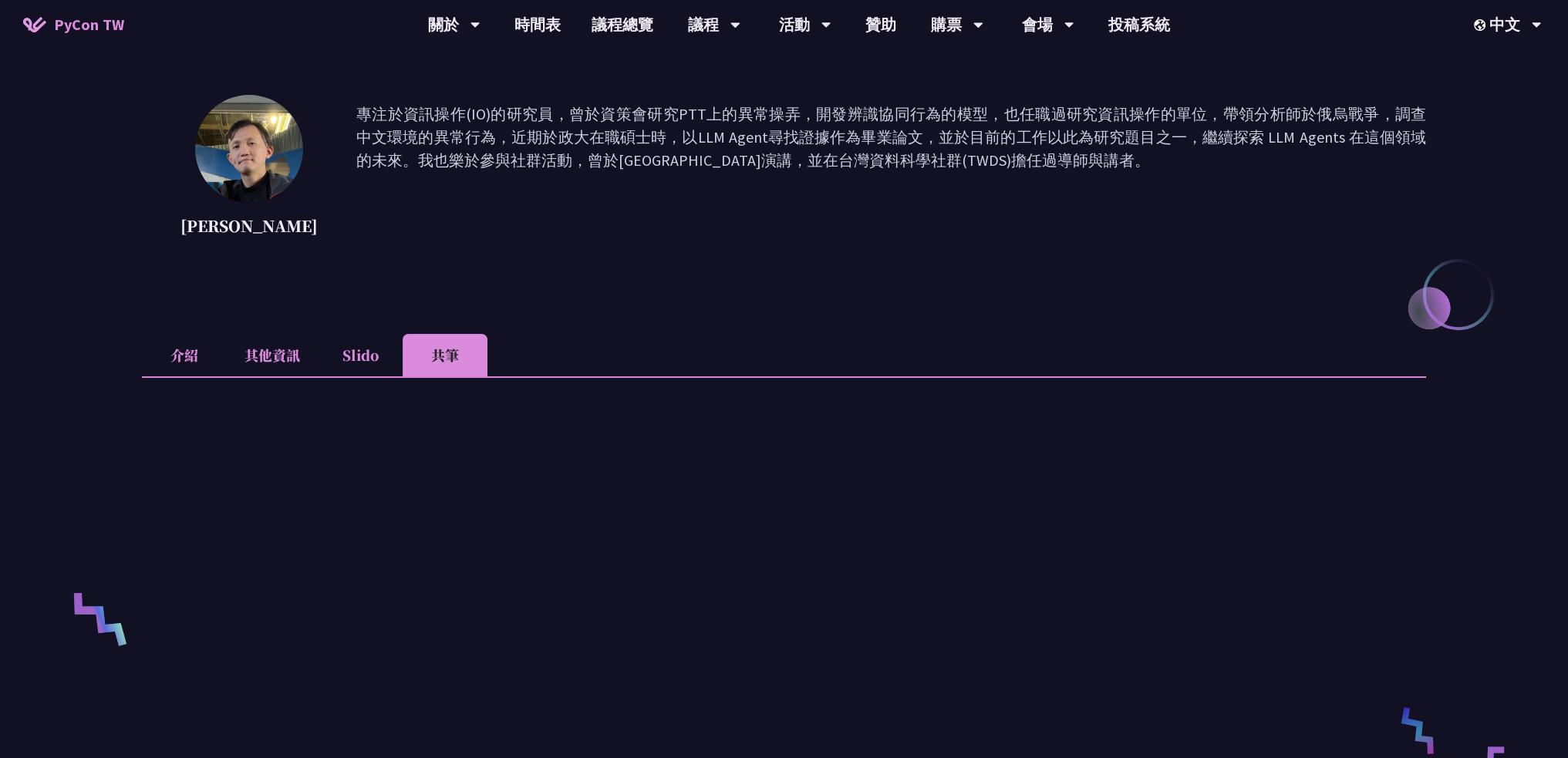
scroll to position [0, 0]
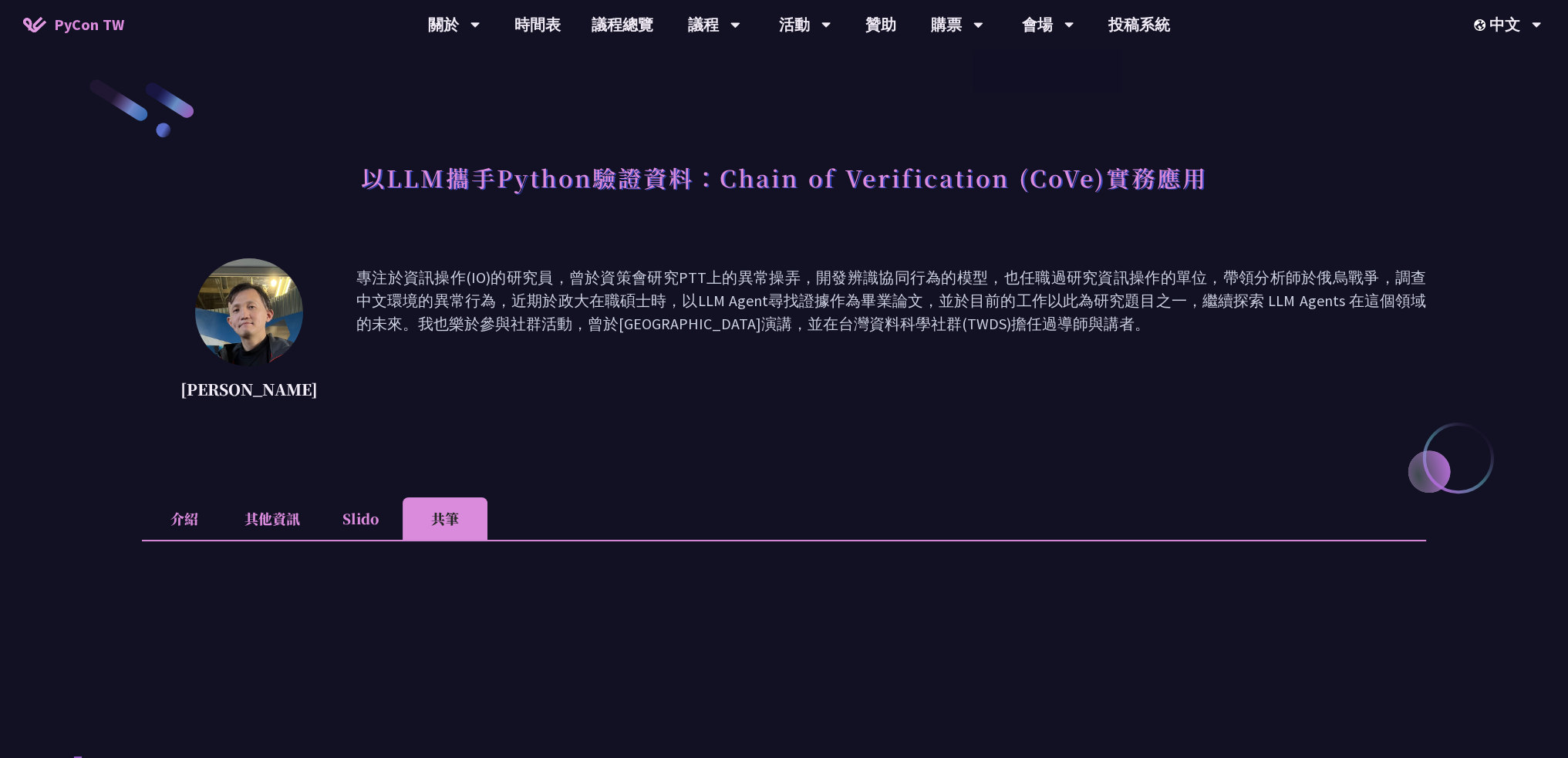
click at [88, 27] on span "PyCon TW" at bounding box center [89, 25] width 71 height 23
